Goal: Use online tool/utility

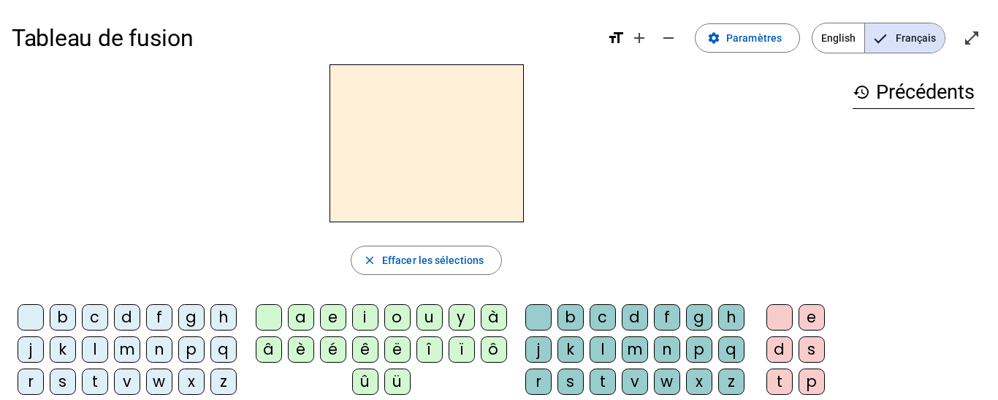
click at [140, 349] on div "m" at bounding box center [127, 349] width 26 height 26
click at [295, 319] on div "a" at bounding box center [301, 317] width 26 height 26
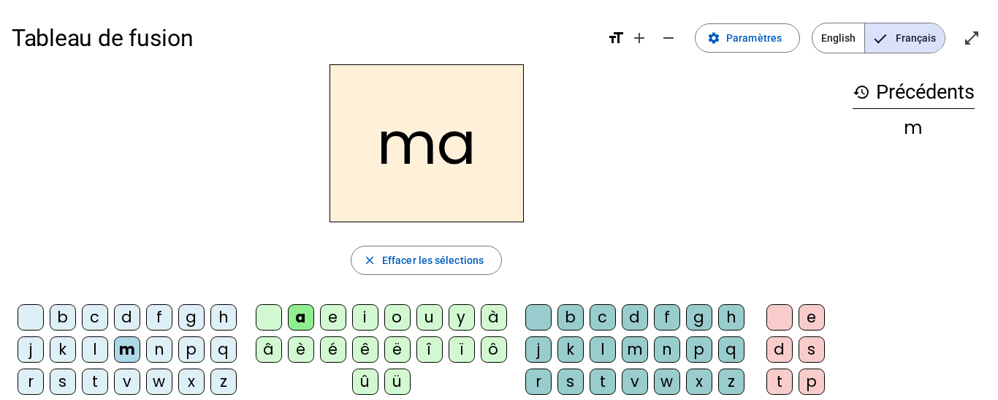
click at [108, 342] on div "l" at bounding box center [95, 349] width 26 height 26
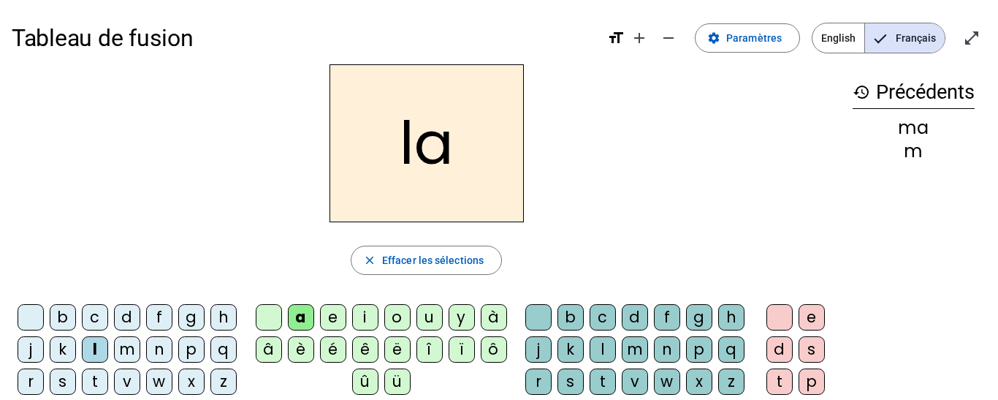
click at [330, 310] on div "e" at bounding box center [333, 317] width 26 height 26
click at [140, 316] on div "d" at bounding box center [127, 317] width 26 height 26
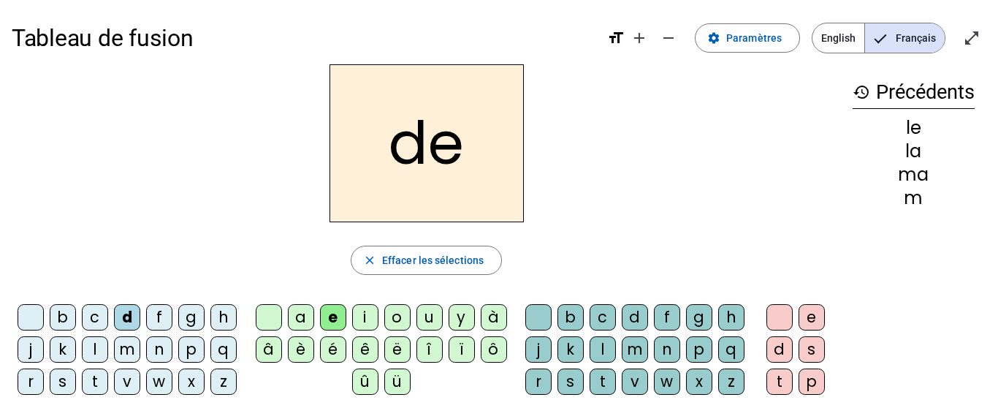
click at [426, 317] on div "u" at bounding box center [429, 317] width 26 height 26
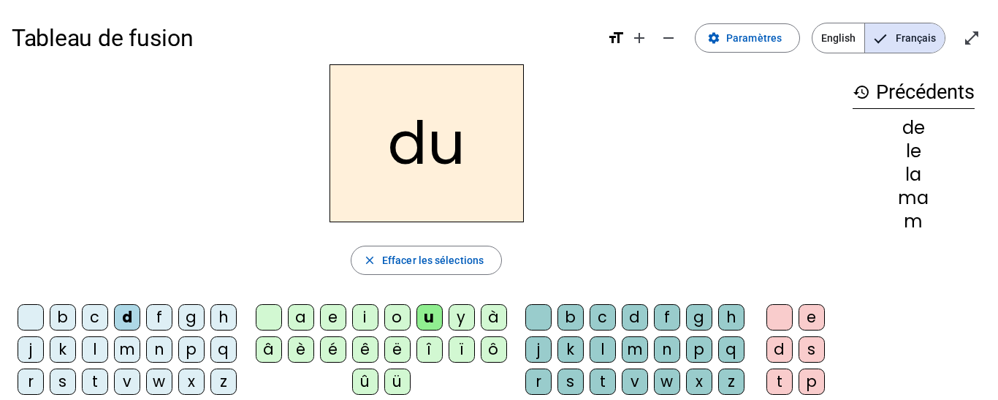
click at [304, 313] on div "a" at bounding box center [301, 317] width 26 height 26
click at [108, 386] on div "t" at bounding box center [95, 381] width 26 height 26
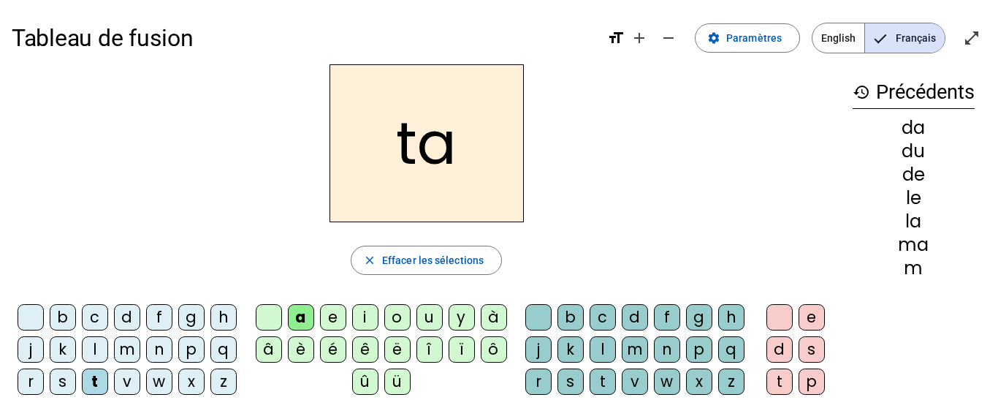
click at [331, 326] on div "e" at bounding box center [333, 317] width 26 height 26
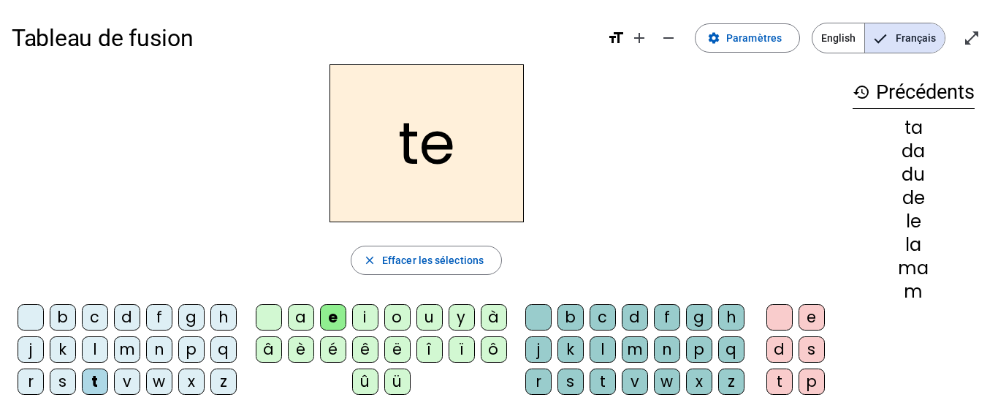
click at [140, 349] on div "m" at bounding box center [127, 349] width 26 height 26
